Goal: Task Accomplishment & Management: Manage account settings

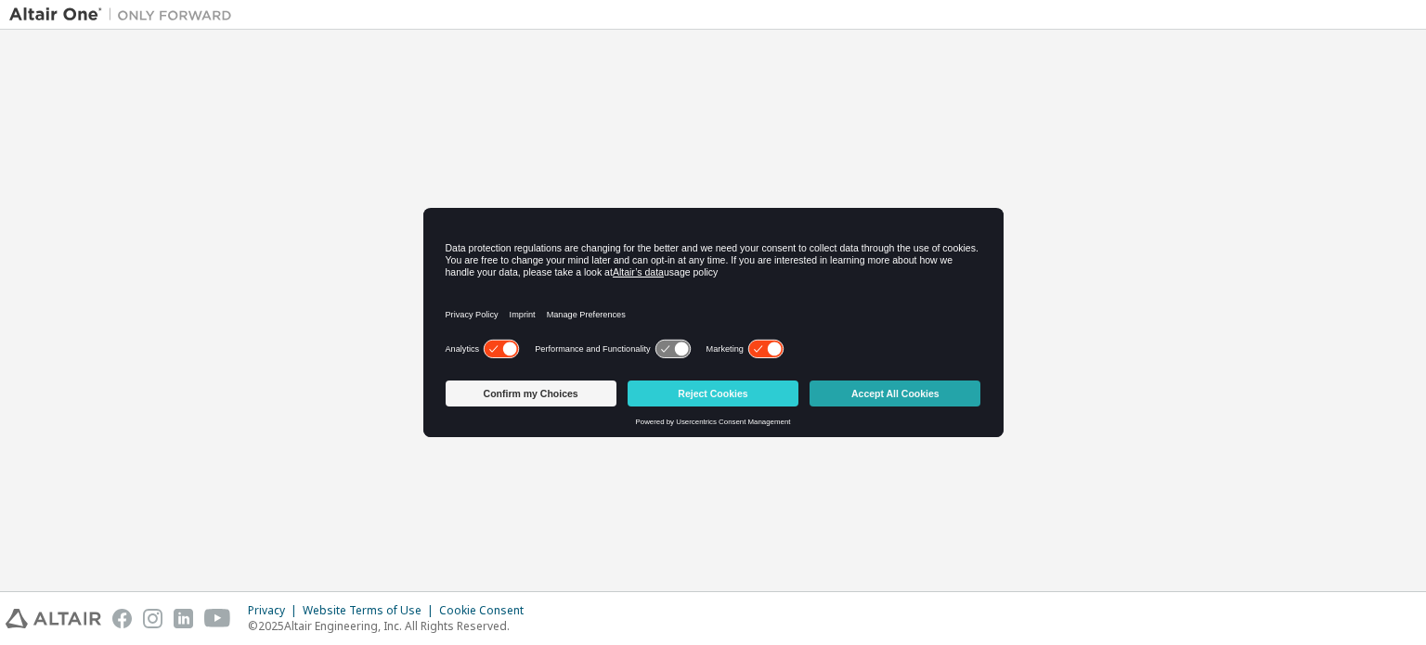
click at [860, 396] on button "Accept All Cookies" at bounding box center [895, 394] width 171 height 26
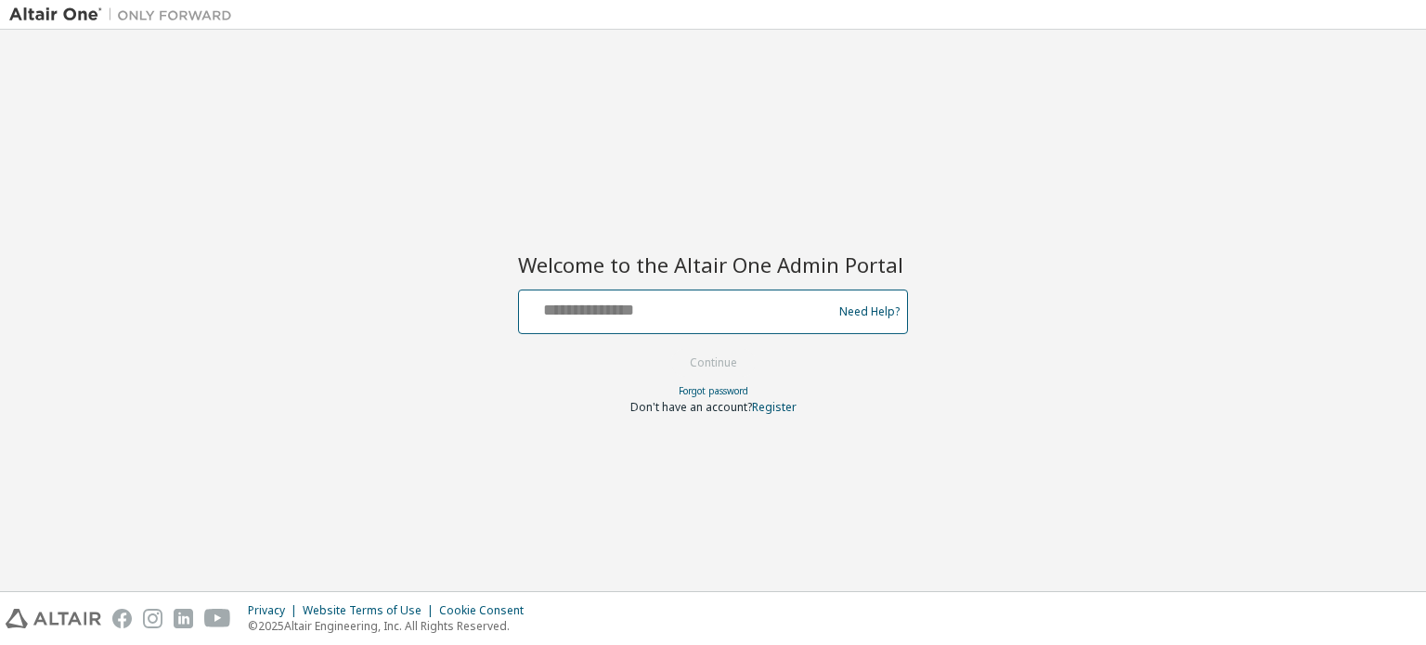
click at [699, 315] on input "text" at bounding box center [678, 307] width 304 height 27
type input "**********"
click at [702, 357] on button "Continue" at bounding box center [713, 363] width 86 height 28
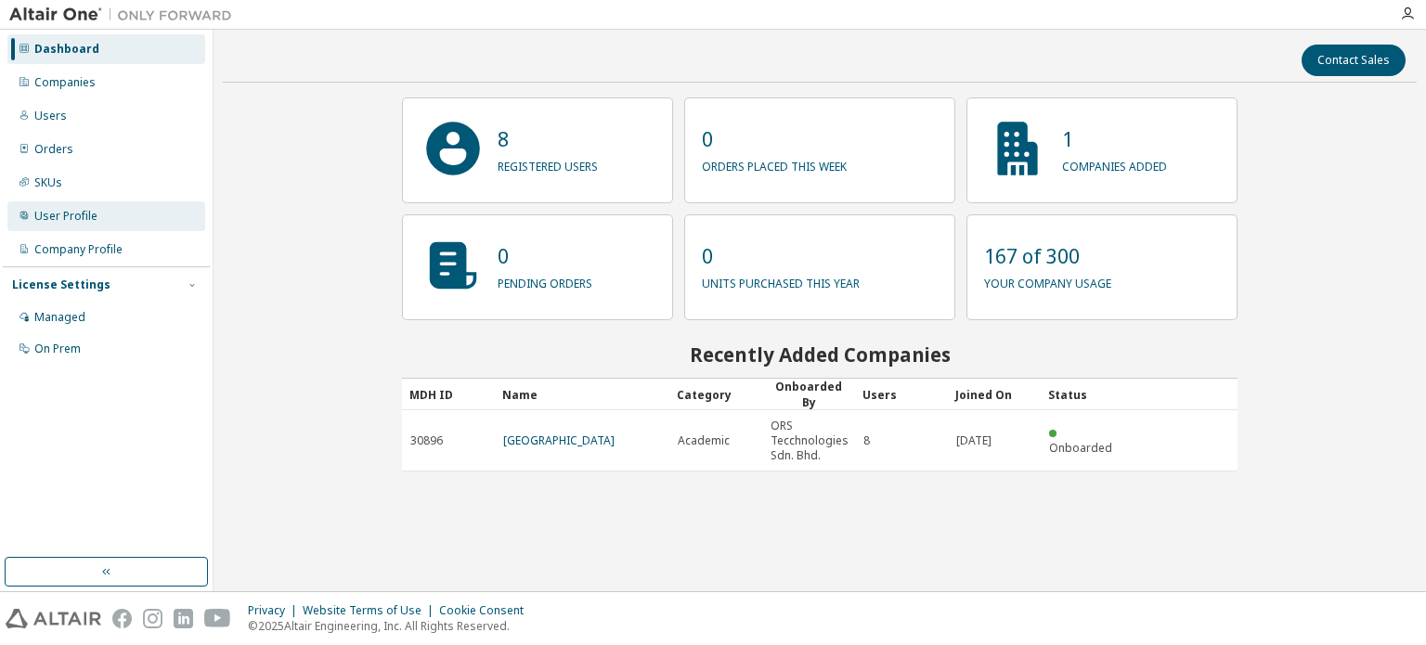
click at [78, 219] on div "User Profile" at bounding box center [65, 216] width 63 height 15
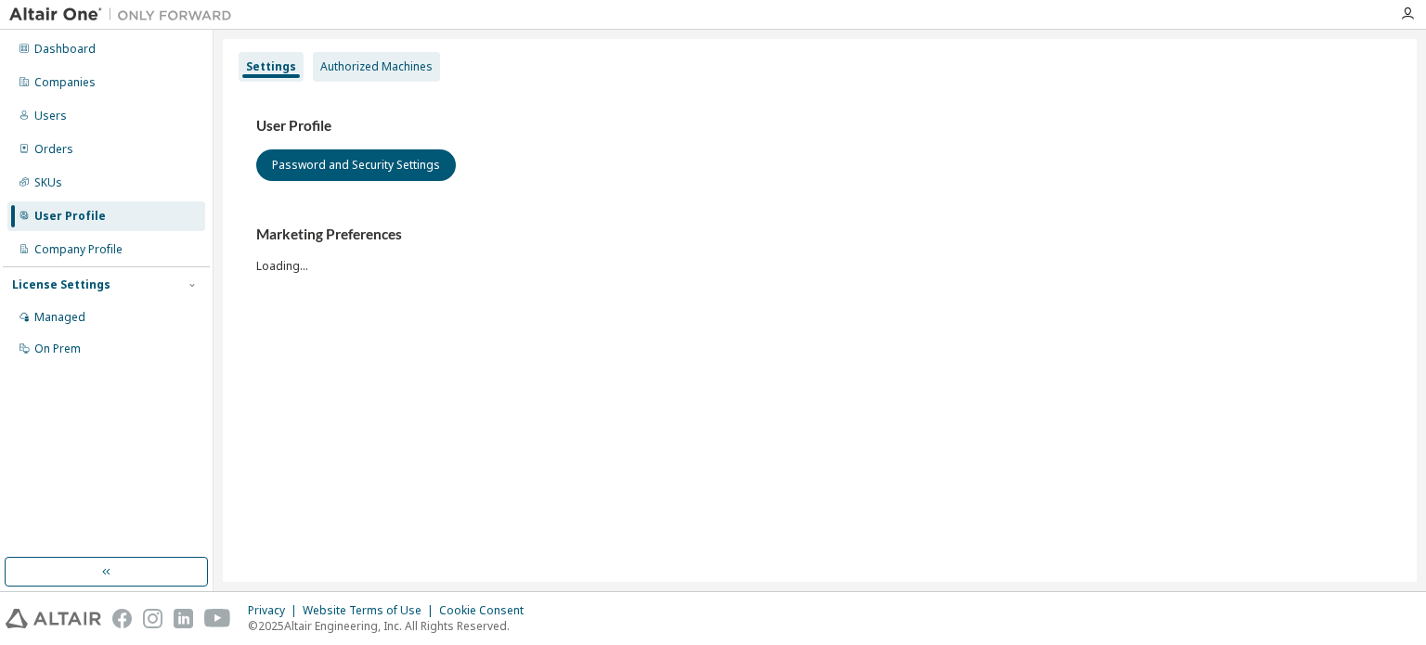
click at [376, 59] on div "Authorized Machines" at bounding box center [376, 66] width 112 height 15
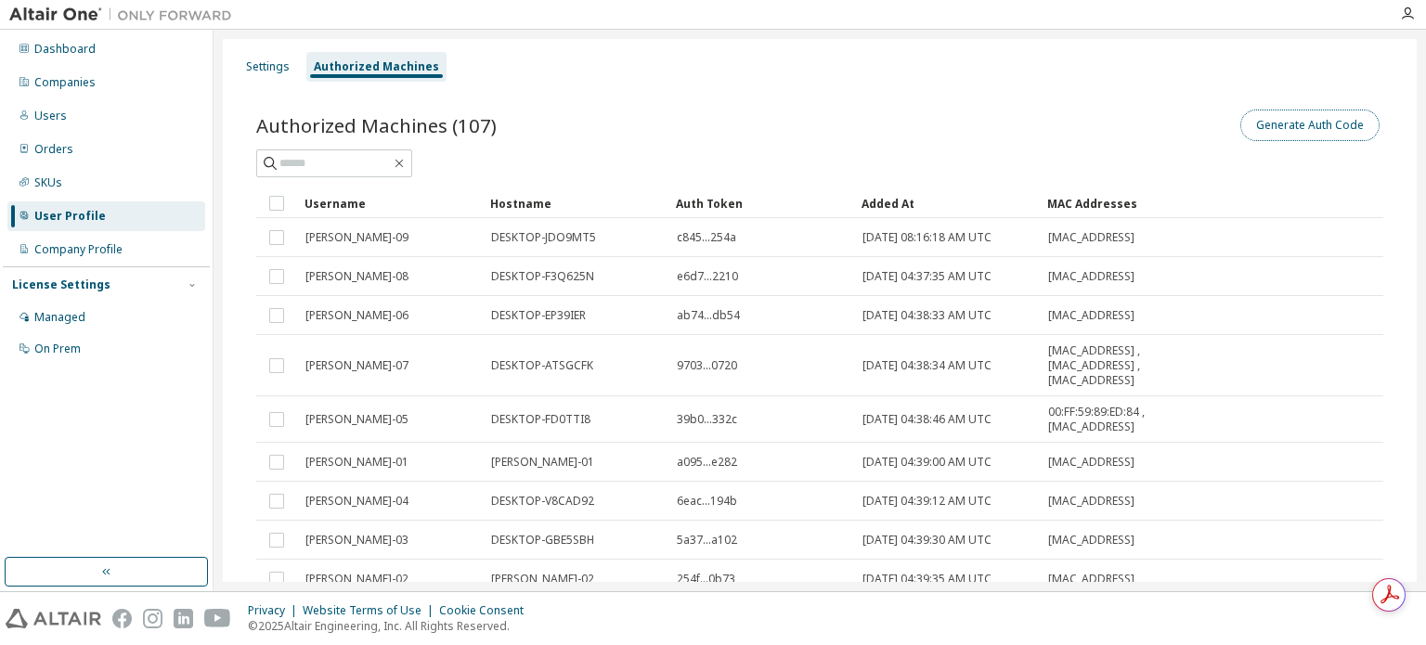
click at [1303, 125] on button "Generate Auth Code" at bounding box center [1310, 126] width 139 height 32
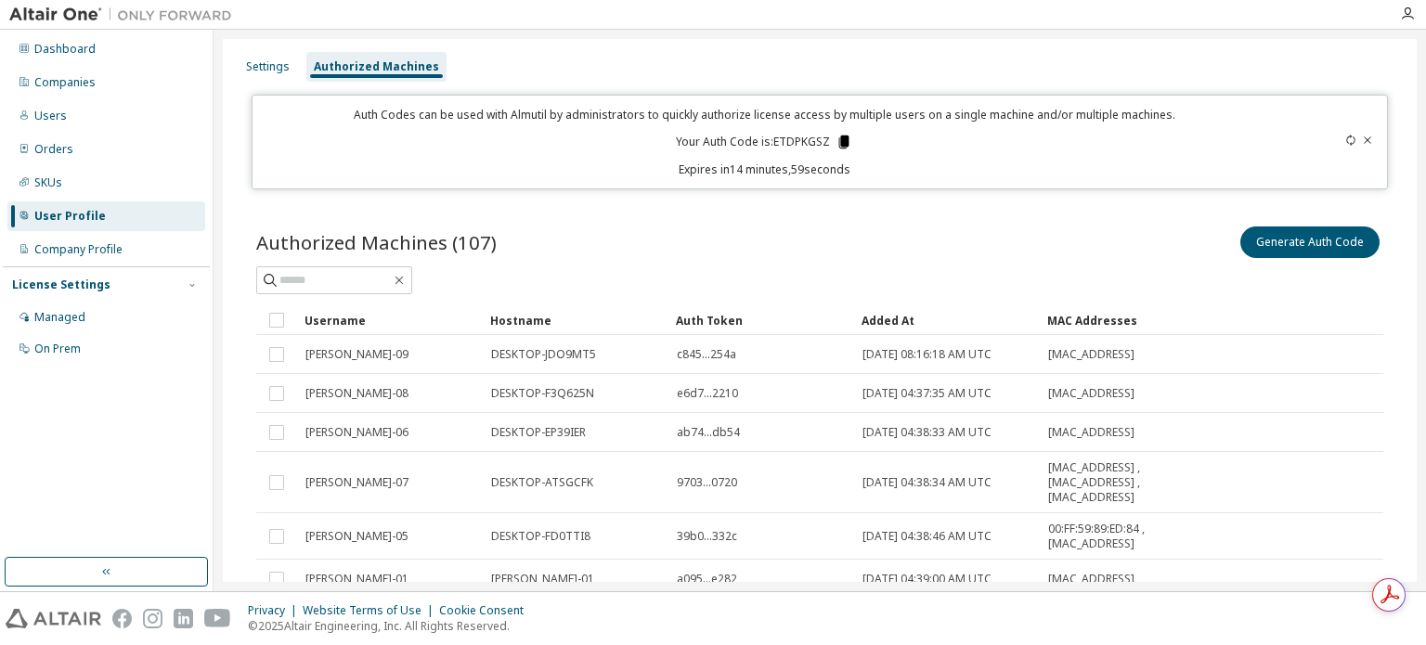
click at [839, 139] on icon at bounding box center [844, 142] width 10 height 13
click at [62, 121] on div "Users" at bounding box center [50, 116] width 32 height 15
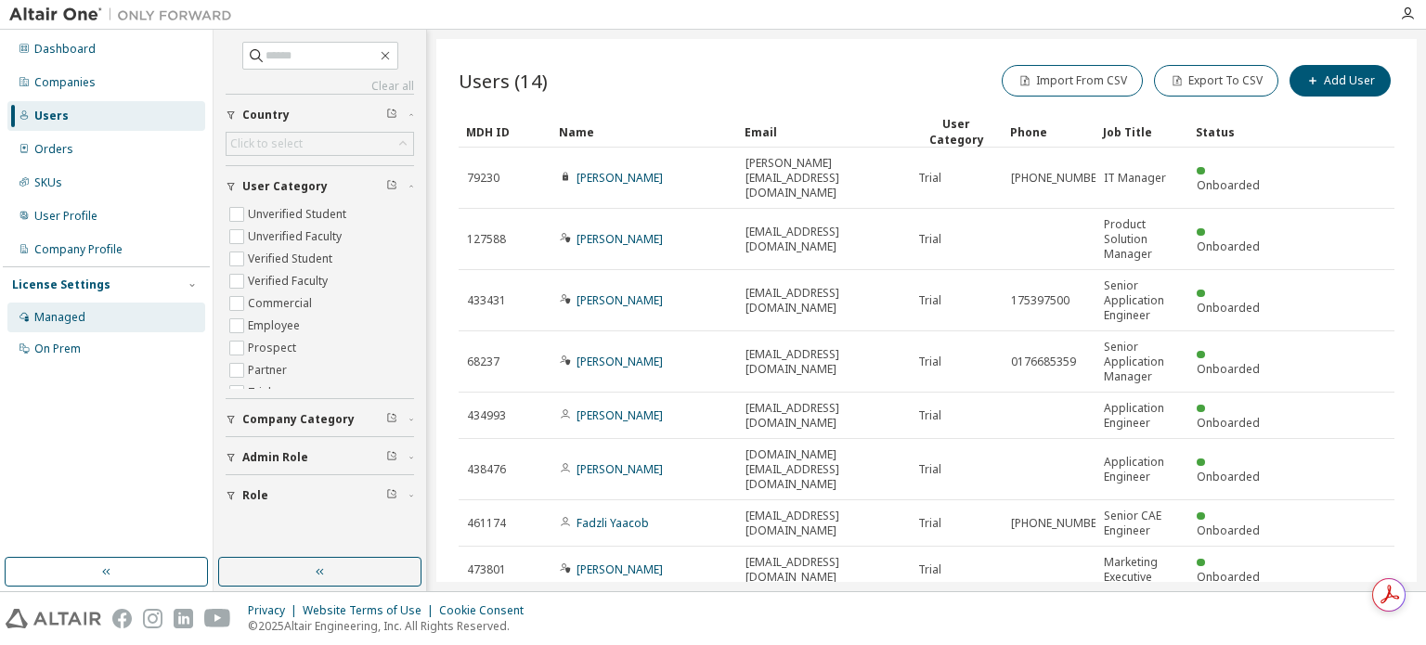
click at [58, 314] on div "Managed" at bounding box center [59, 317] width 51 height 15
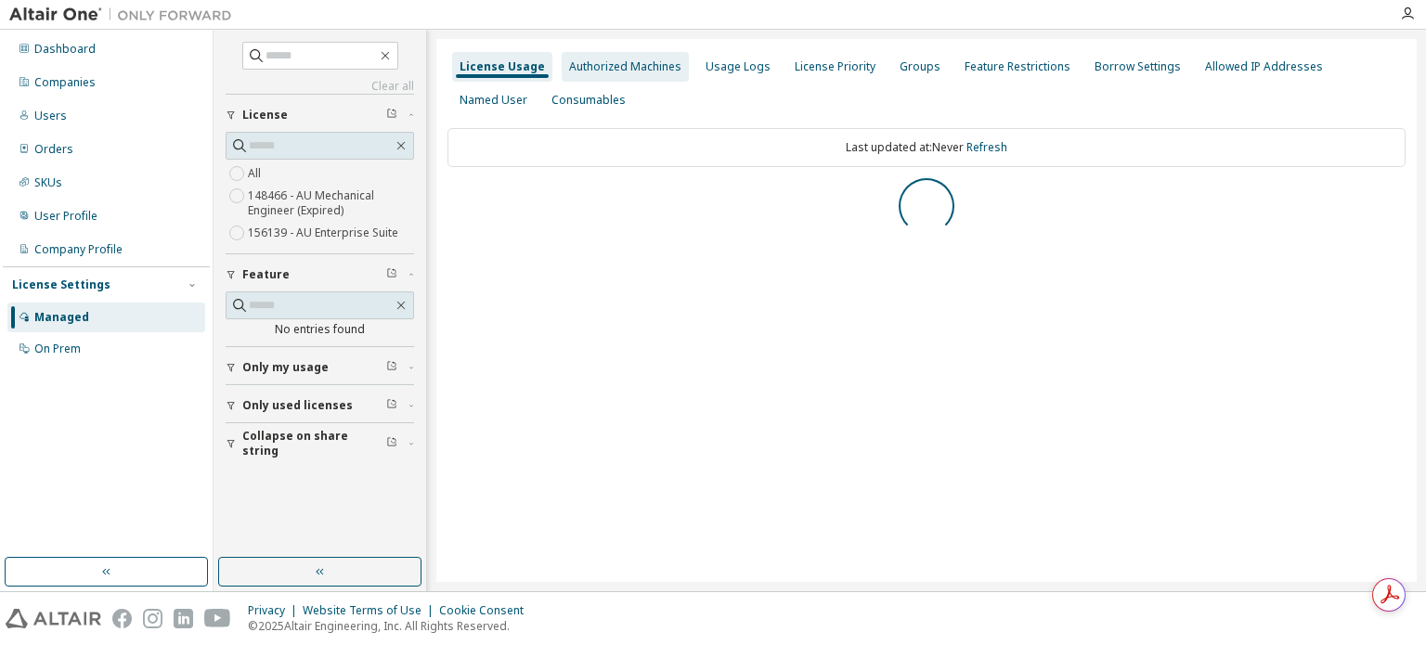
click at [619, 77] on div "Authorized Machines" at bounding box center [625, 67] width 127 height 30
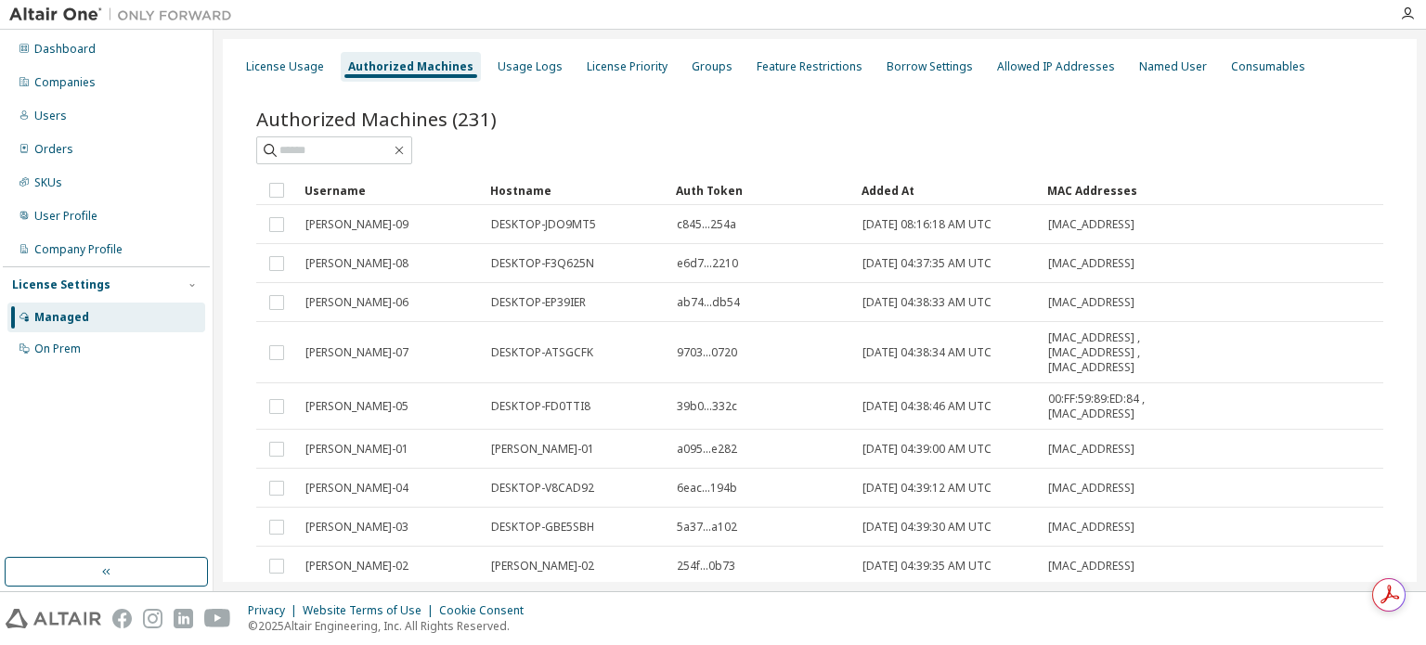
click at [913, 190] on div "Added At" at bounding box center [947, 190] width 171 height 30
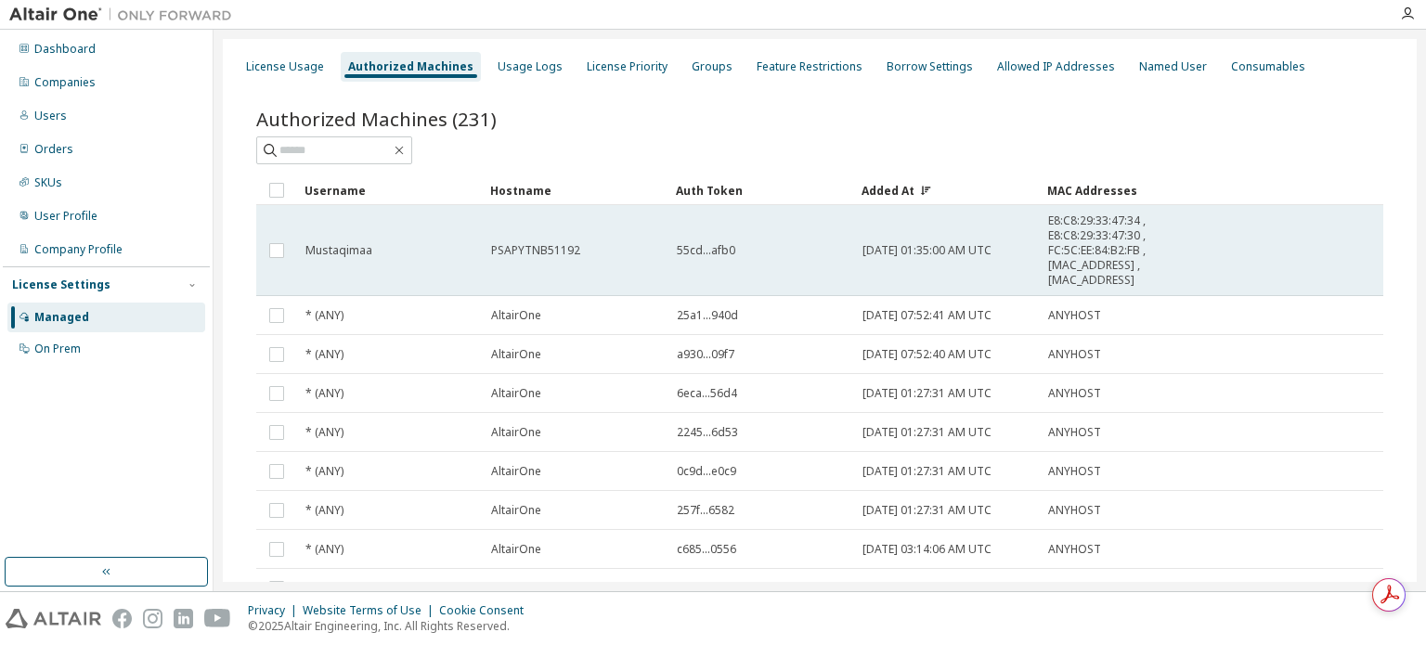
drag, startPoint x: 307, startPoint y: 252, endPoint x: 1145, endPoint y: 281, distance: 838.1
click at [1145, 281] on tr "Mustaqimaa PSAPYTNB51192 55cd...afb0 2025-10-06 01:35:00 AM UTC E8:C8:29:33:47:…" at bounding box center [819, 250] width 1127 height 91
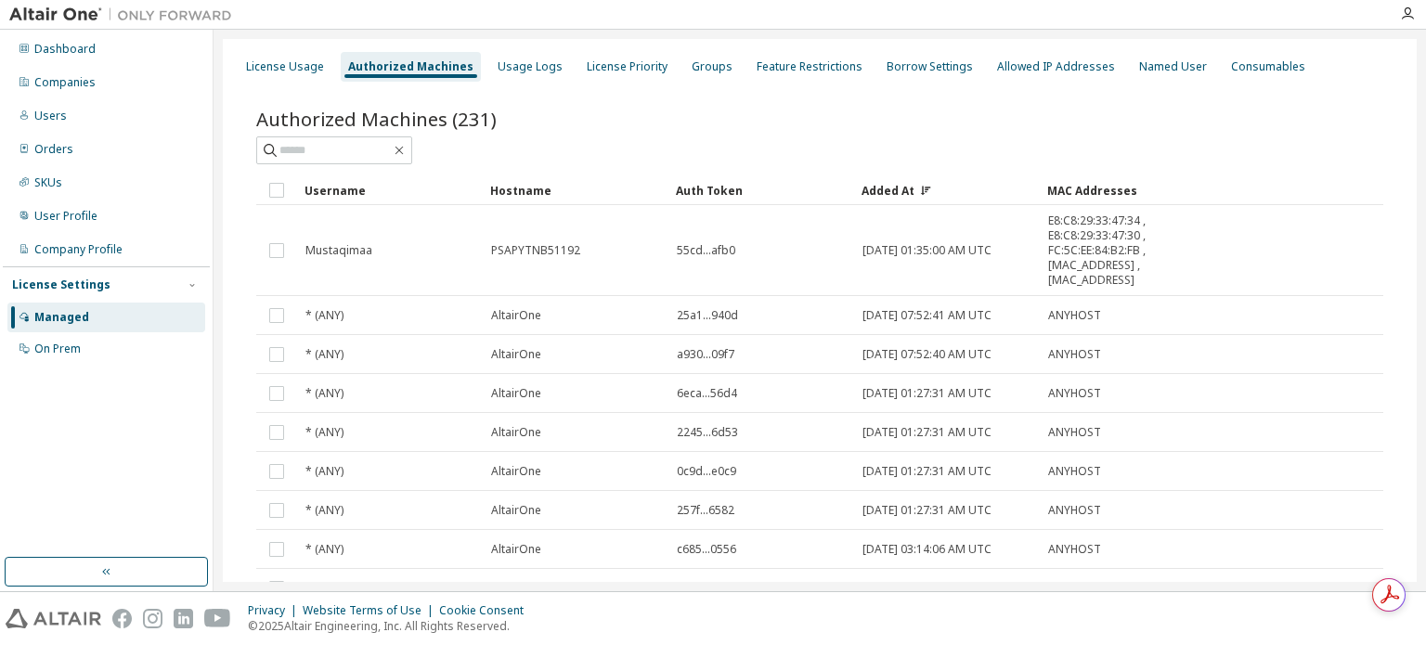
click at [1177, 135] on div "Authorized Machines (231)" at bounding box center [819, 135] width 1127 height 58
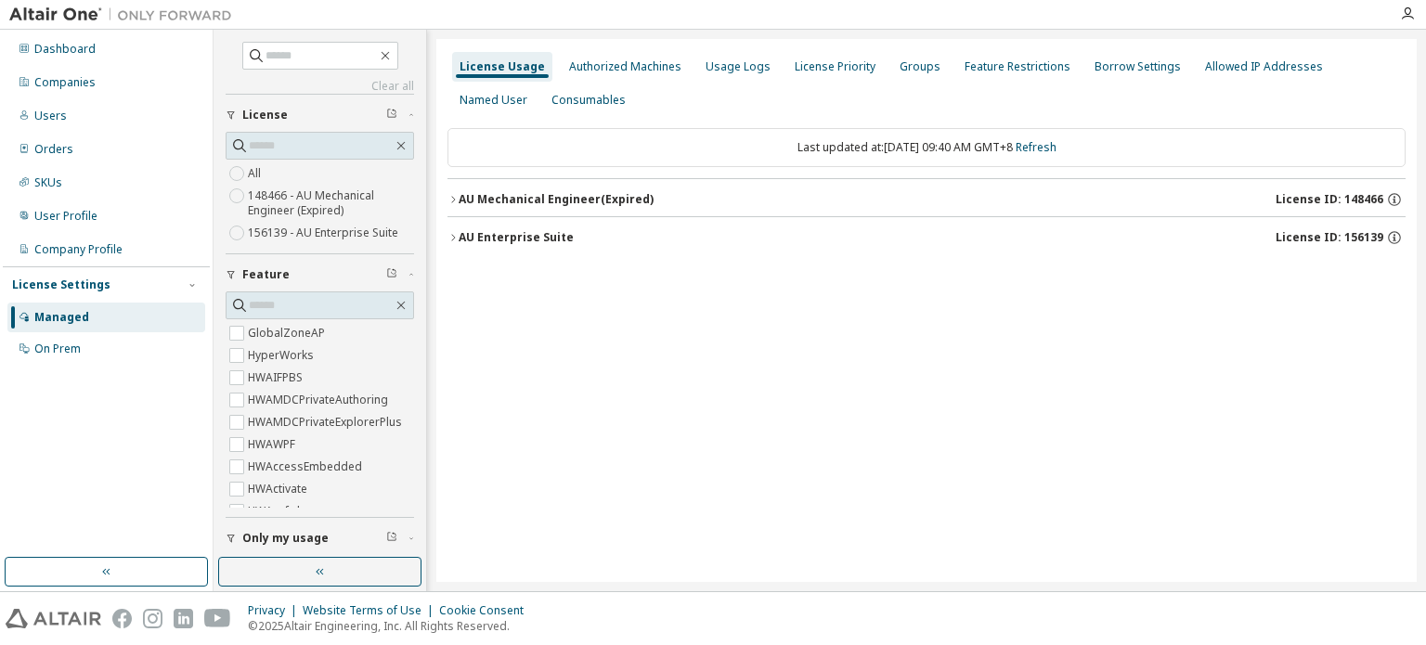
click at [13, 14] on img at bounding box center [125, 15] width 232 height 19
click at [42, 12] on img at bounding box center [125, 15] width 232 height 19
click at [71, 43] on div "Dashboard" at bounding box center [64, 49] width 61 height 15
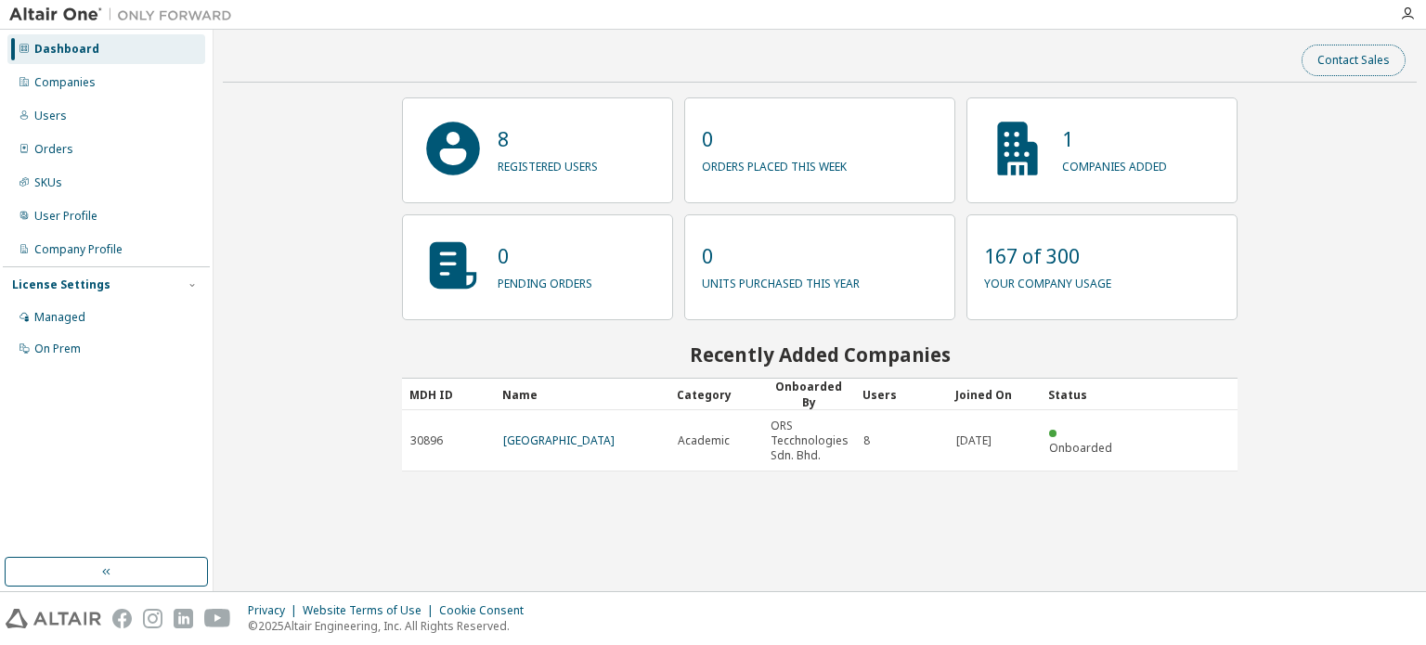
click at [1358, 65] on button "Contact Sales" at bounding box center [1354, 61] width 104 height 32
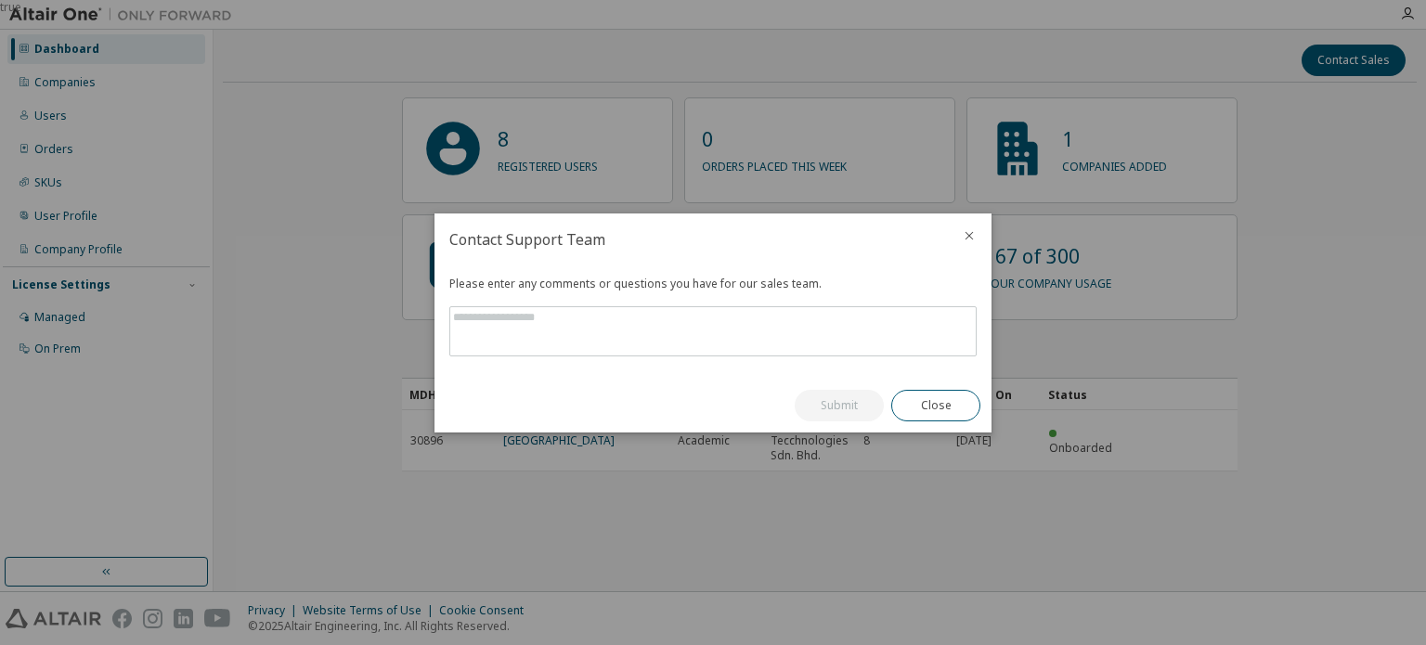
click at [962, 237] on icon "close" at bounding box center [969, 235] width 15 height 15
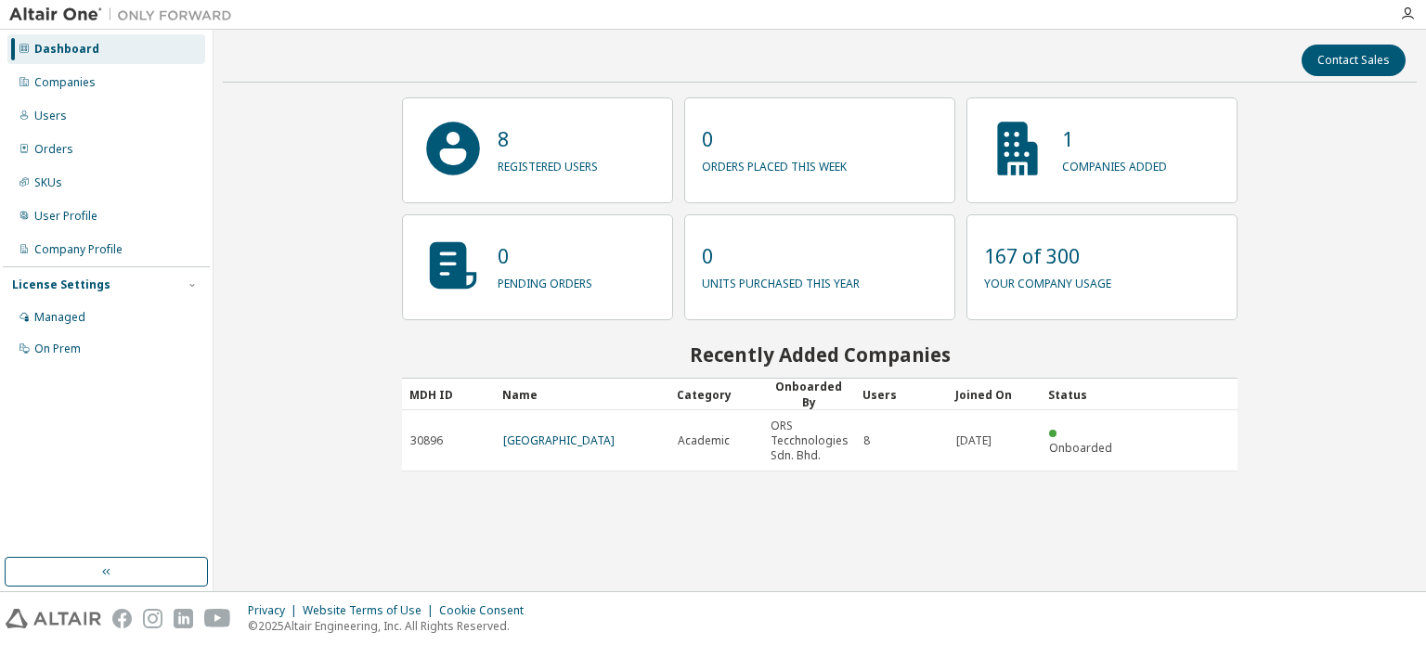
click at [1415, 18] on div at bounding box center [1407, 13] width 37 height 15
click at [1409, 18] on icon "button" at bounding box center [1407, 13] width 15 height 15
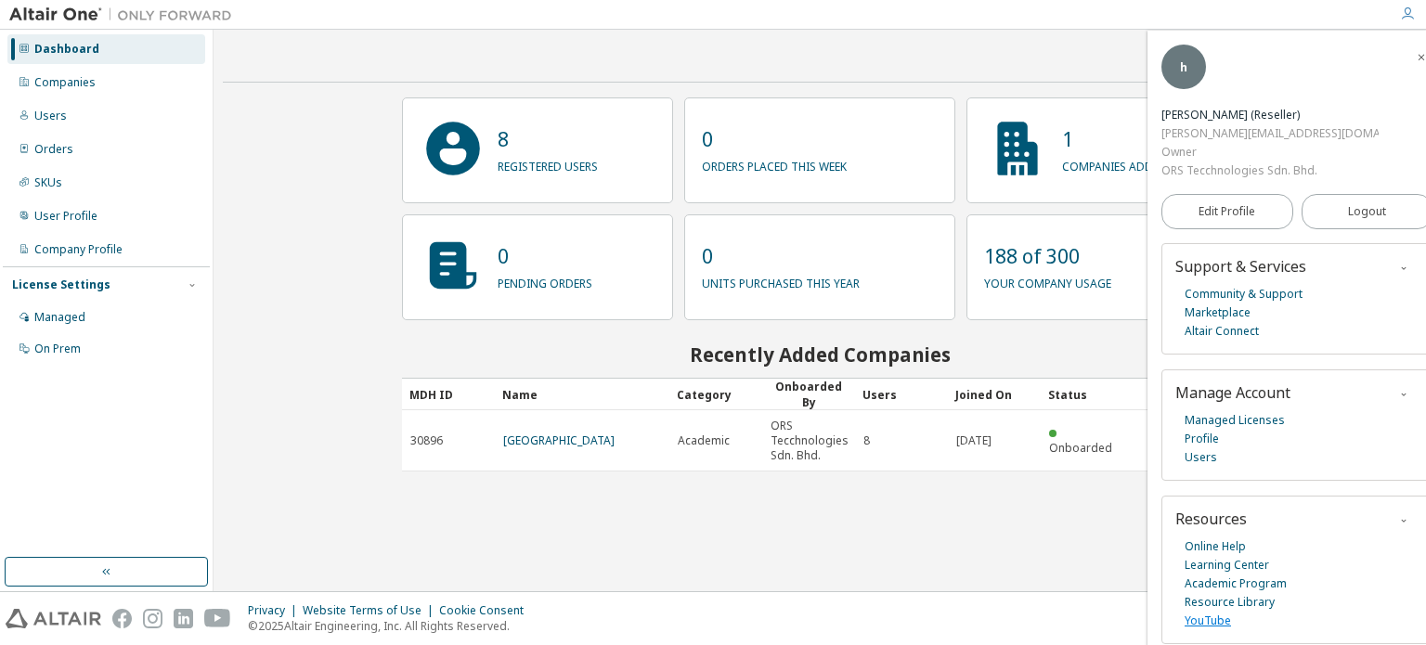
click at [1220, 612] on link "YouTube" at bounding box center [1208, 621] width 46 height 19
